Goal: Task Accomplishment & Management: Use online tool/utility

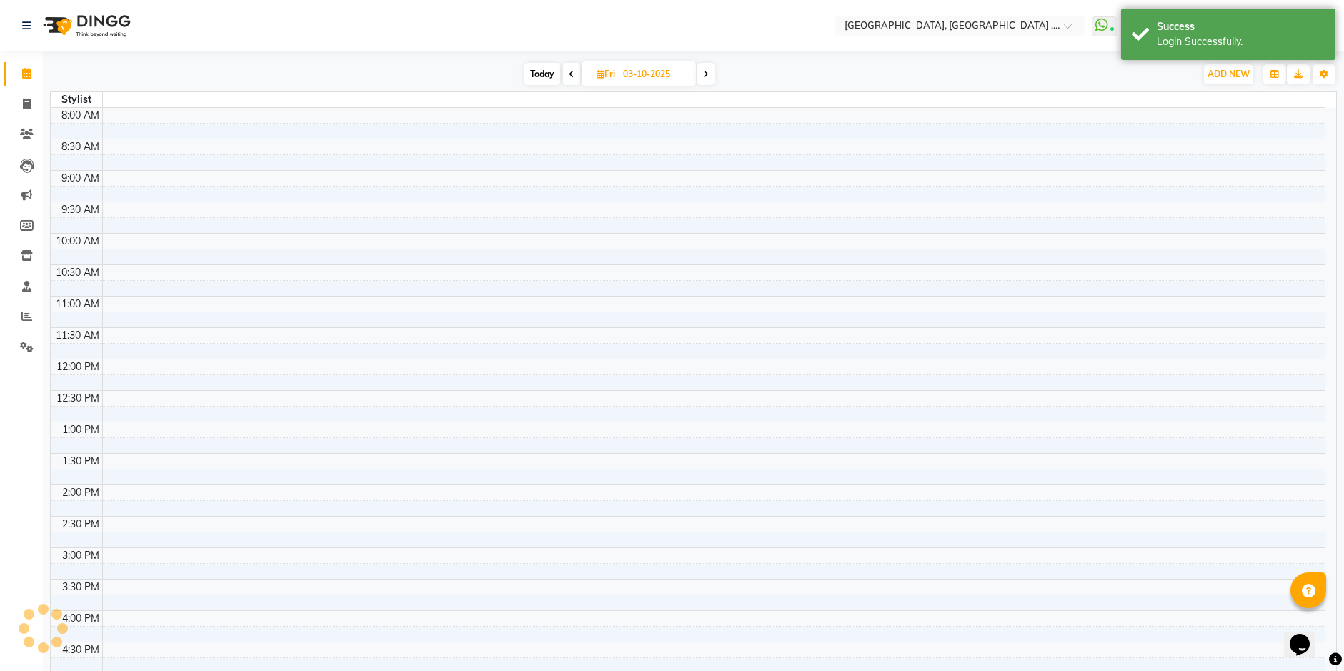
select select "en"
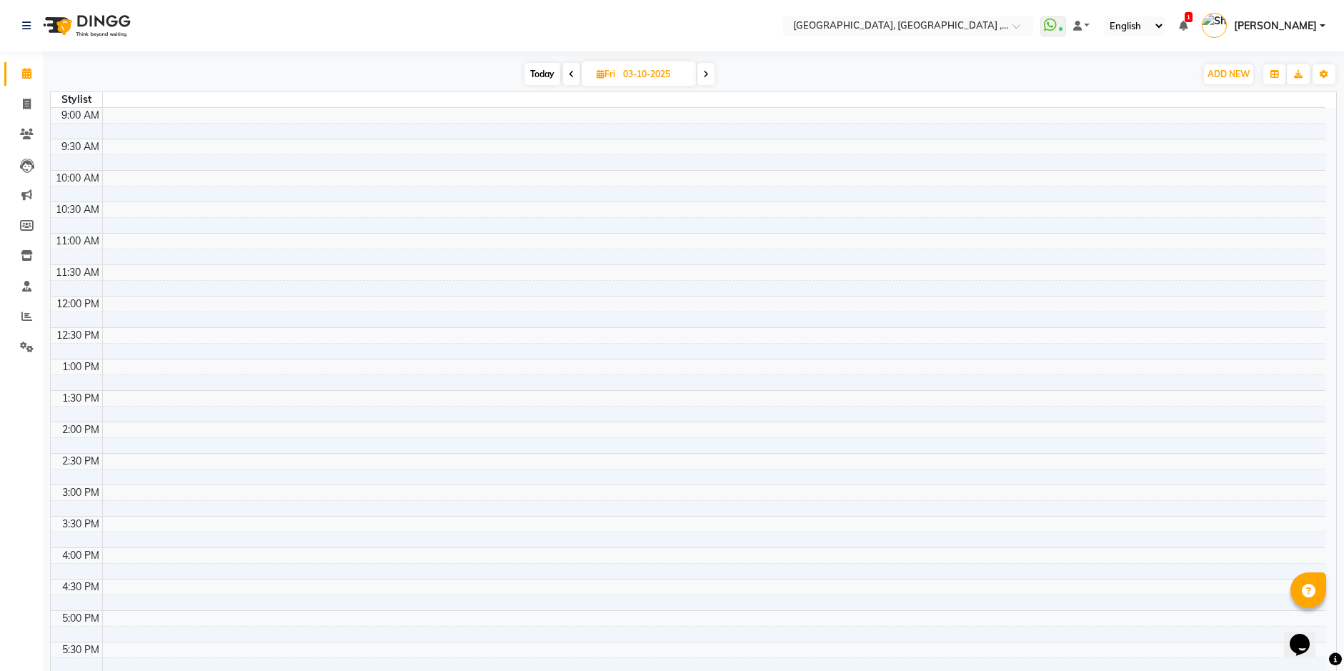
click at [544, 75] on span "Today" at bounding box center [543, 74] width 36 height 22
type input "02-10-2025"
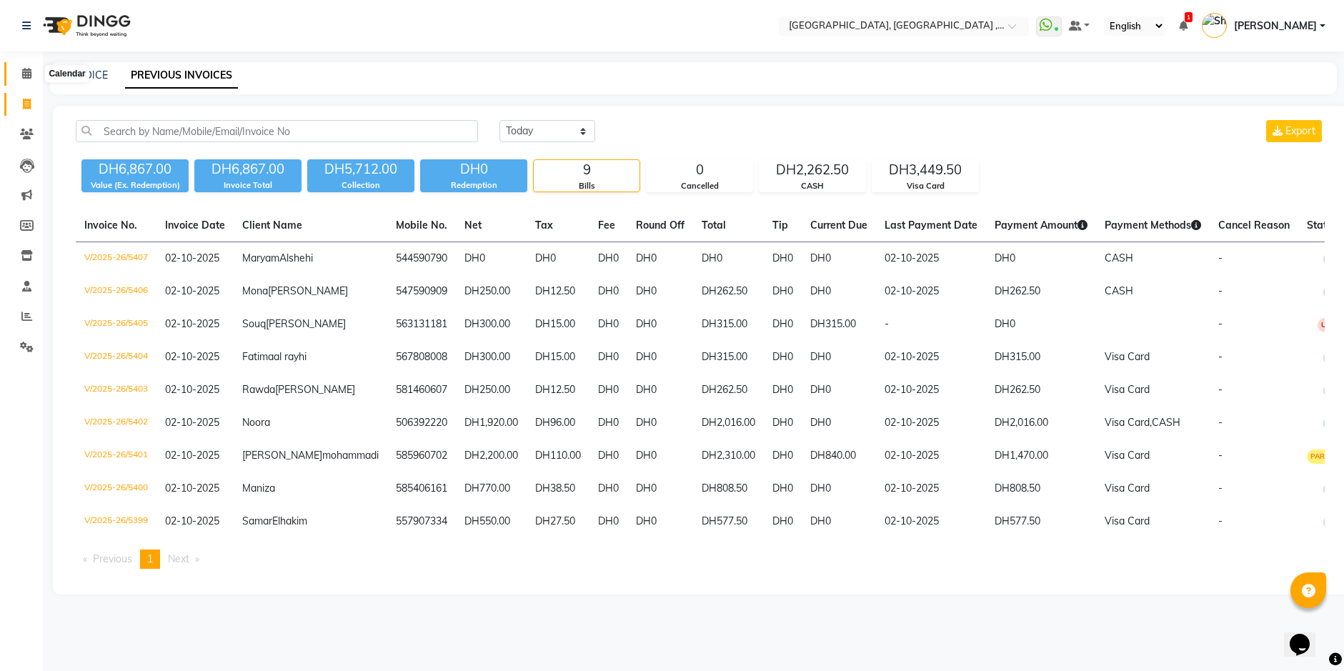
click at [25, 76] on icon at bounding box center [26, 73] width 9 height 11
click at [28, 74] on icon at bounding box center [26, 73] width 9 height 11
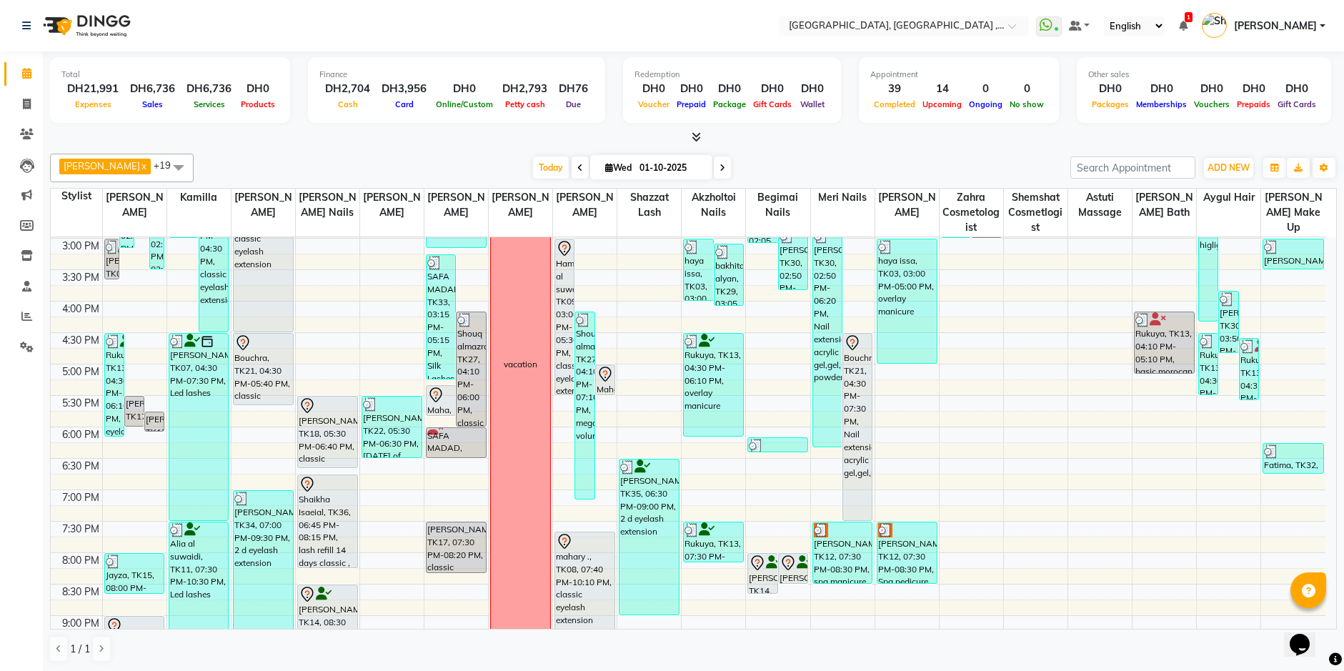
scroll to position [265, 0]
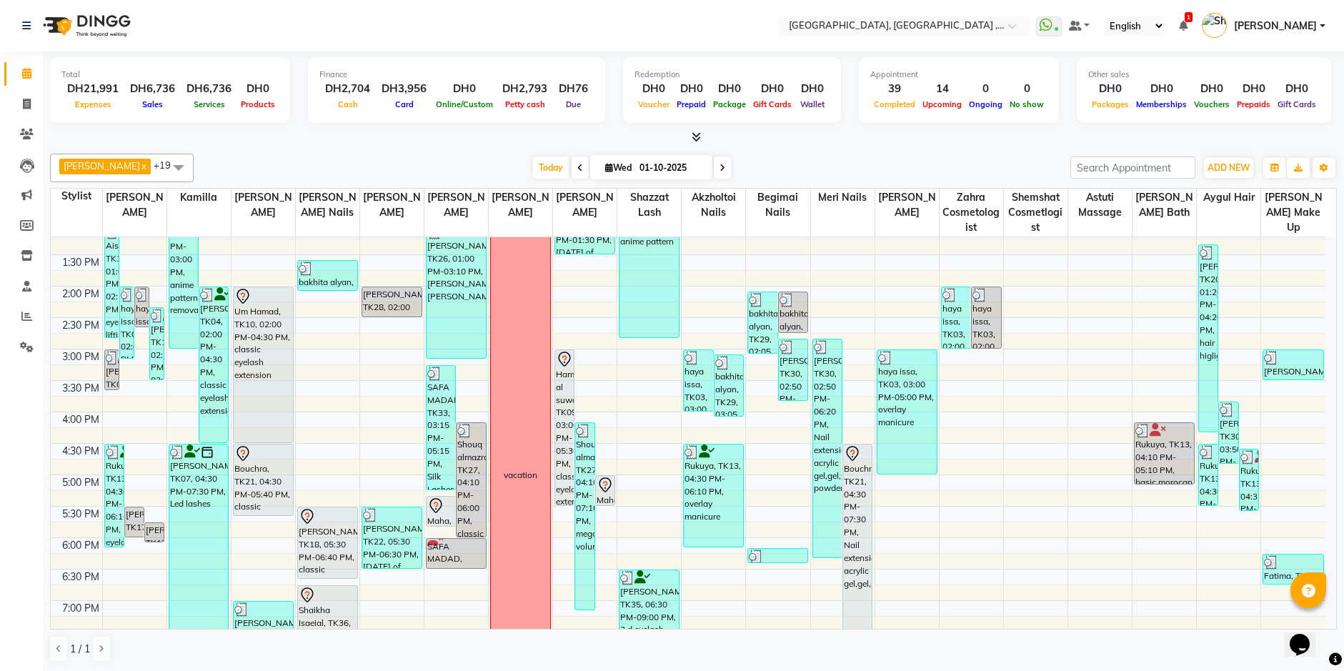
click at [635, 169] on input "01-10-2025" at bounding box center [670, 167] width 71 height 21
select select "10"
select select "2025"
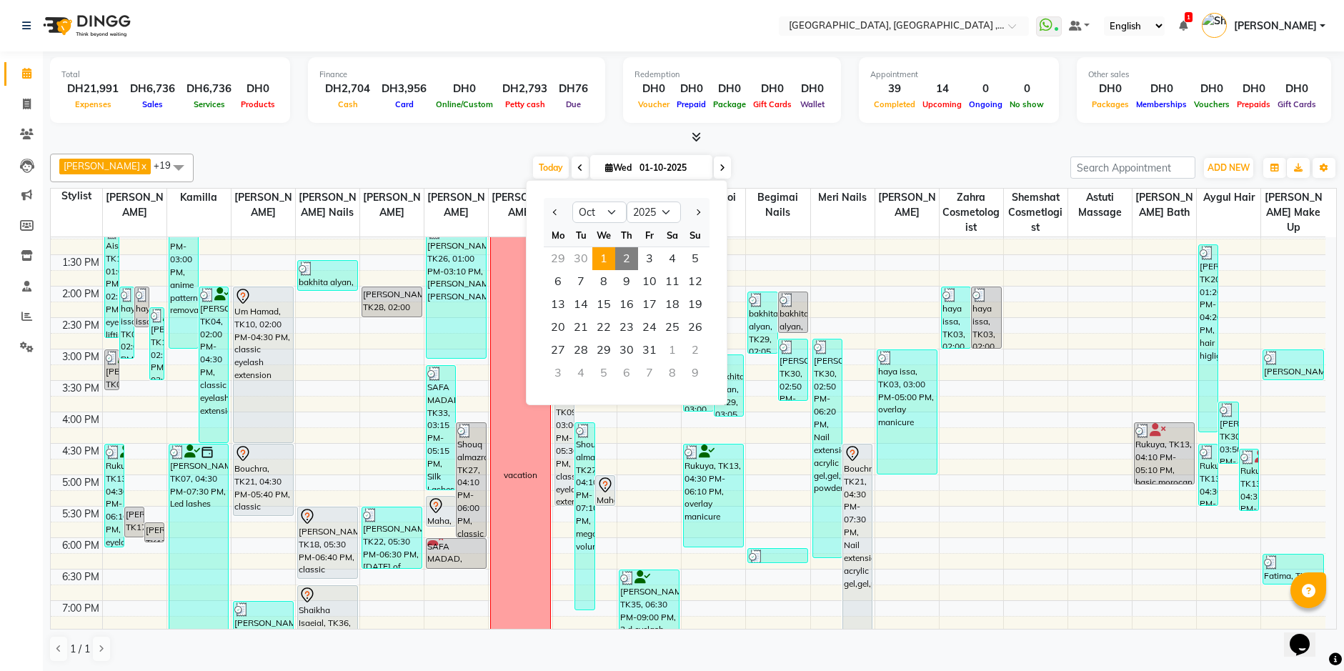
click at [629, 261] on span "2" at bounding box center [626, 258] width 23 height 23
type input "02-10-2025"
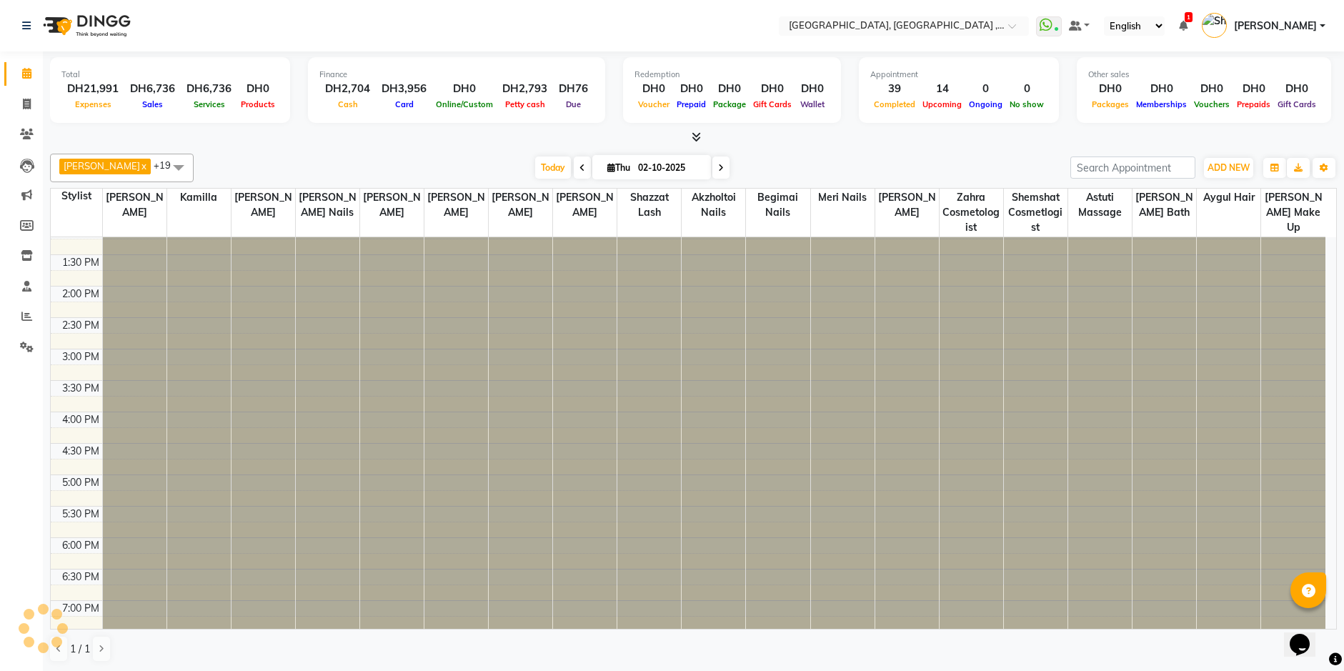
scroll to position [0, 0]
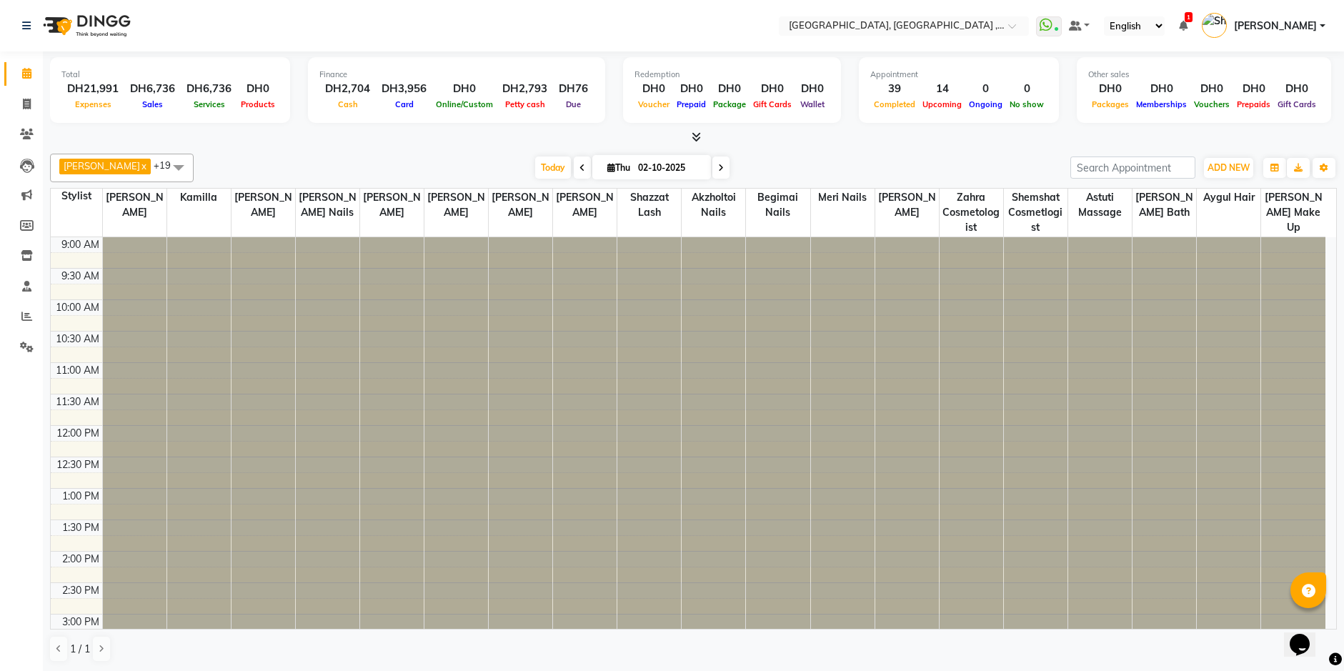
click at [648, 180] on div "Adel brow x Aibegim lash x Akzholtoi nails x Amina lash x Astuti massage x Aygu…" at bounding box center [693, 168] width 1287 height 29
click at [649, 169] on input "02-10-2025" at bounding box center [669, 167] width 71 height 21
select select "10"
select select "2025"
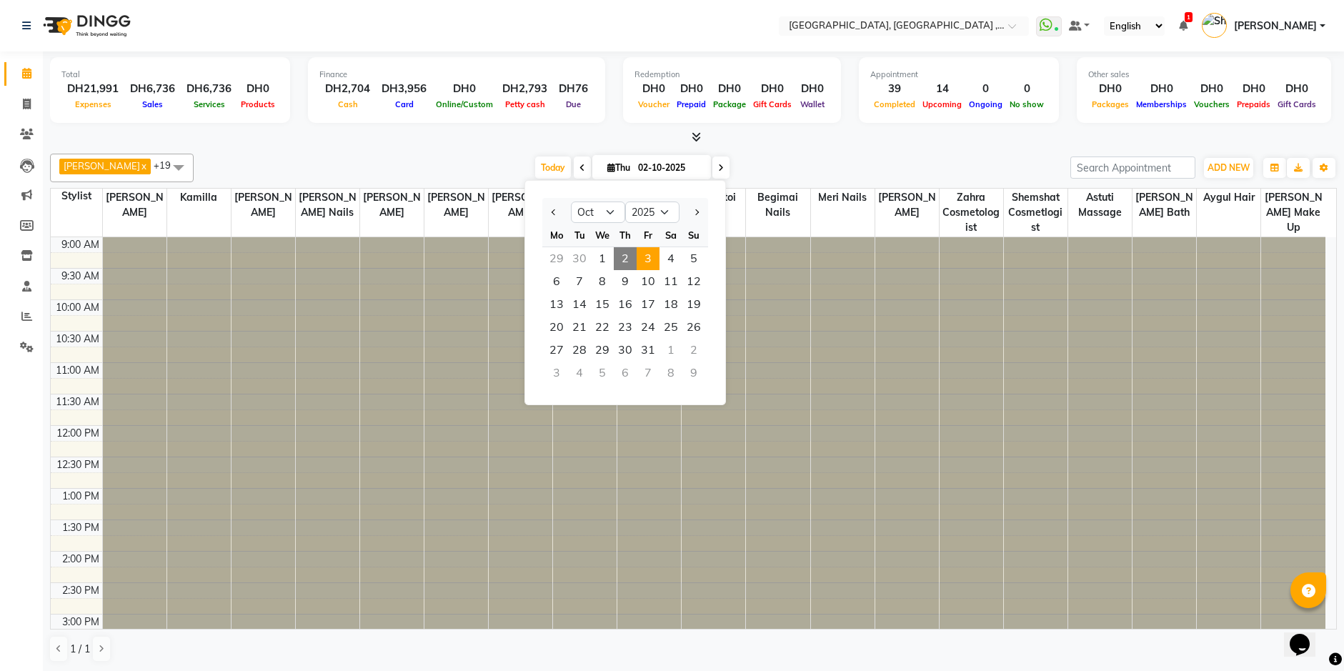
click at [650, 255] on span "3" at bounding box center [648, 258] width 23 height 23
type input "03-10-2025"
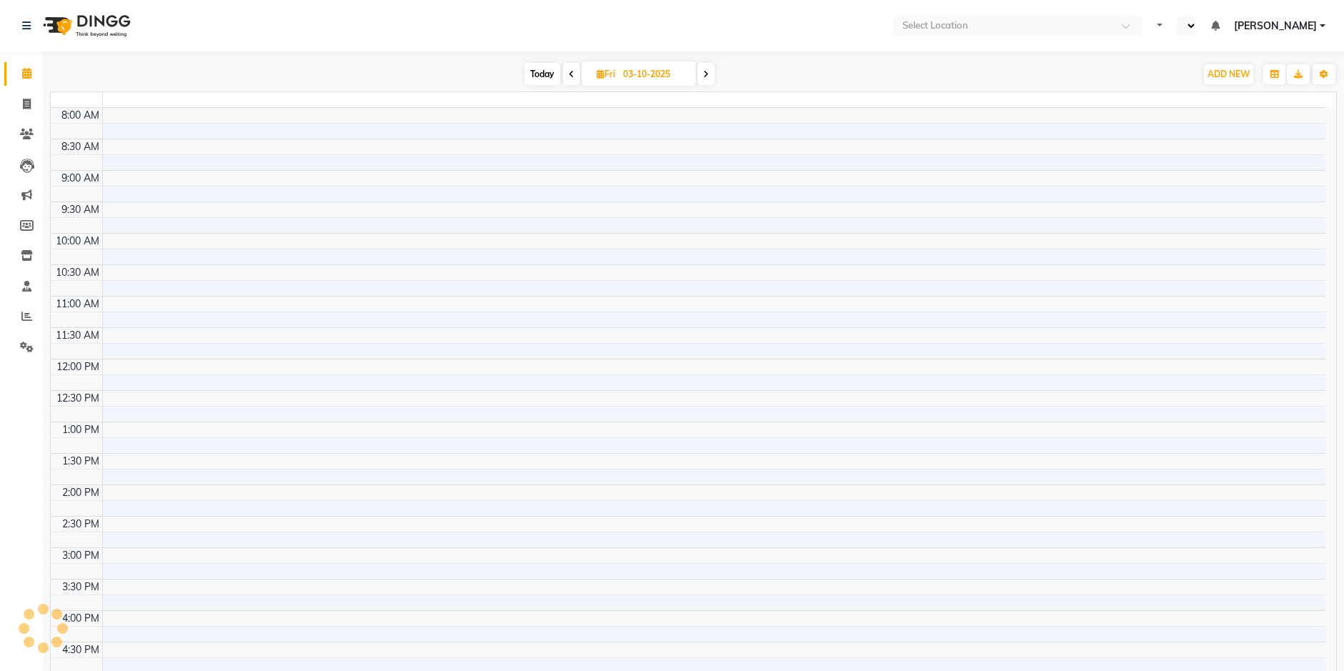
select select "en"
